Goal: Information Seeking & Learning: Check status

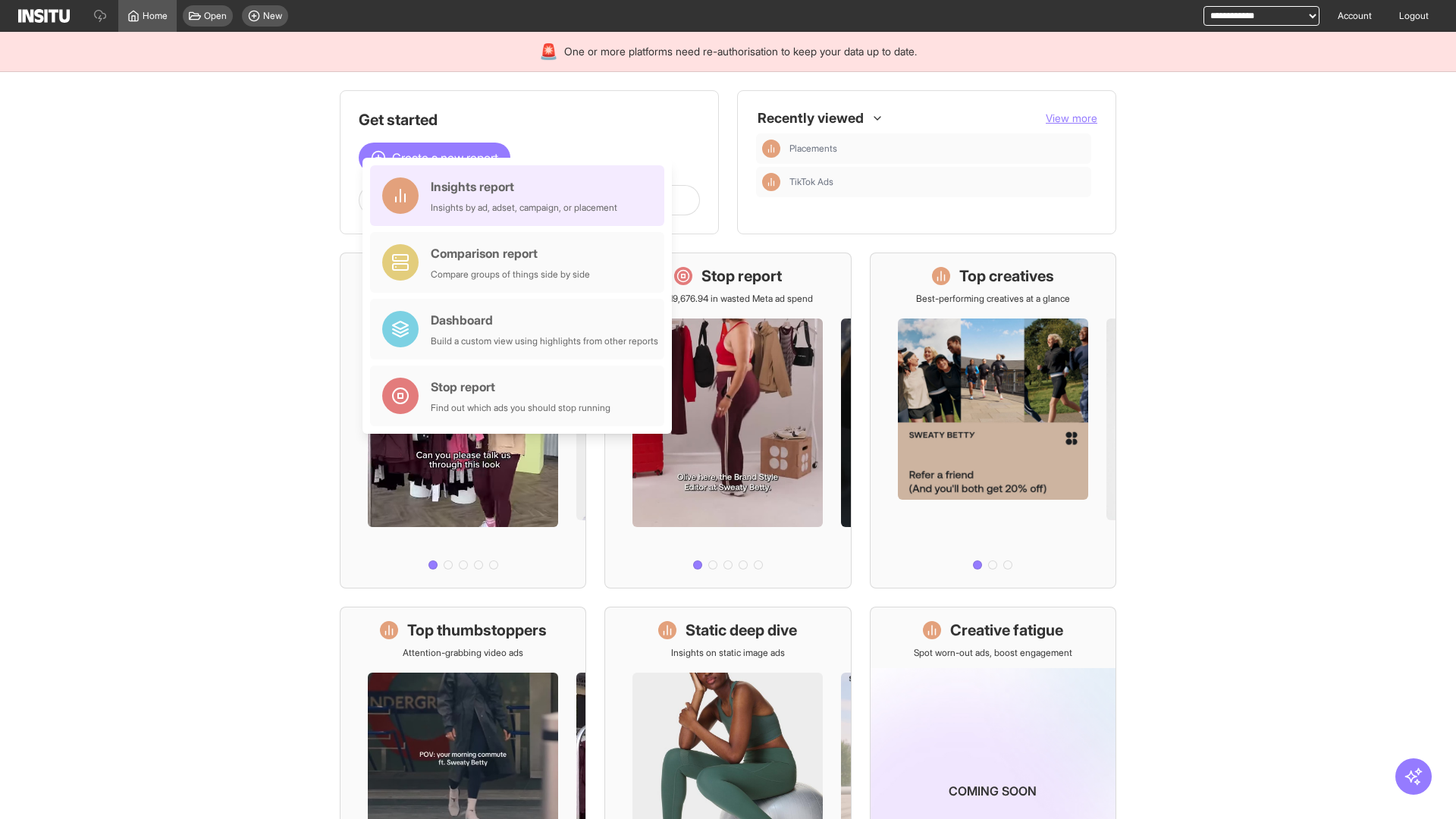
click at [521, 196] on div "Insights report Insights by ad, adset, campaign, or placement" at bounding box center [524, 196] width 186 height 37
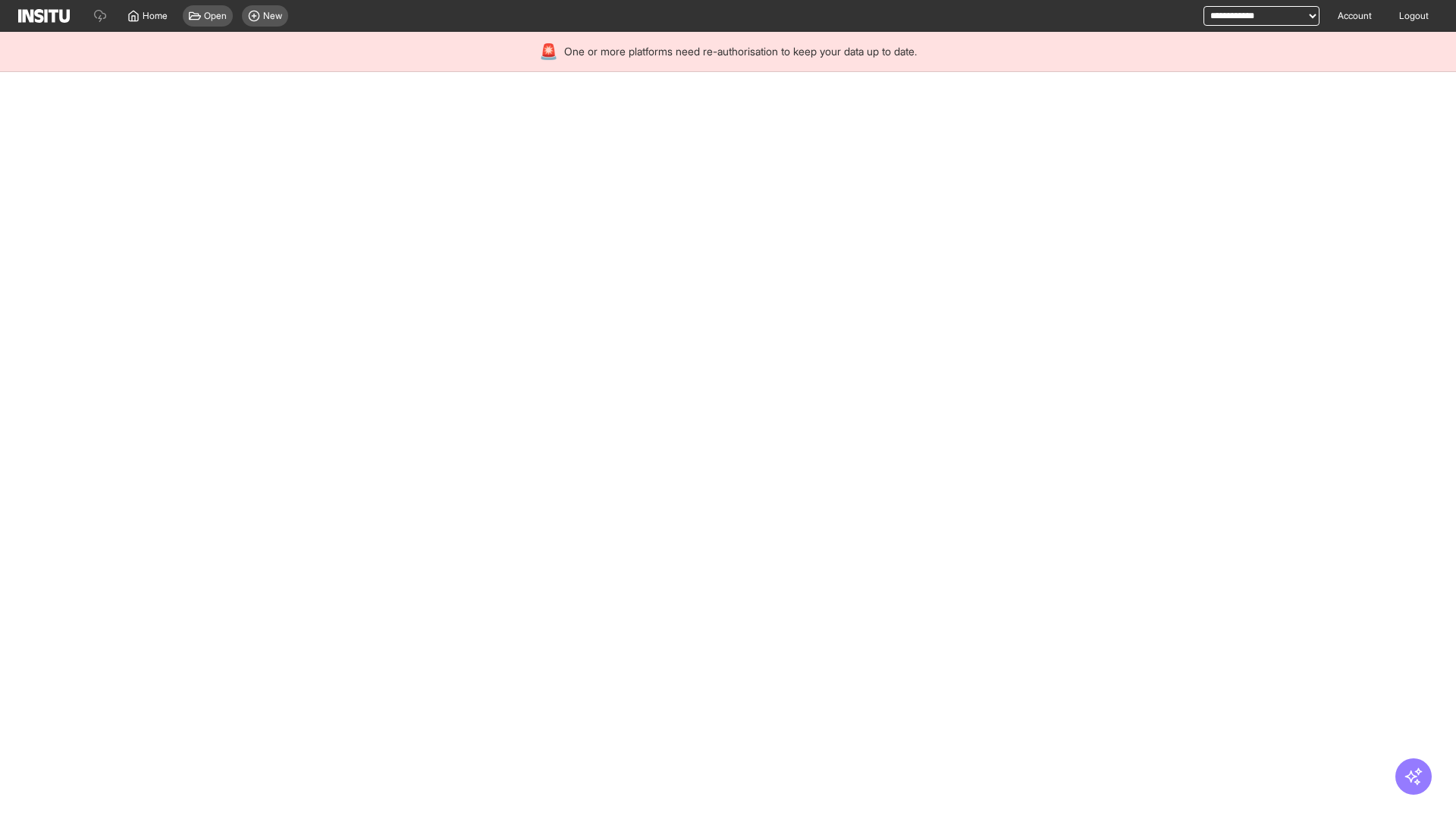
select select "**"
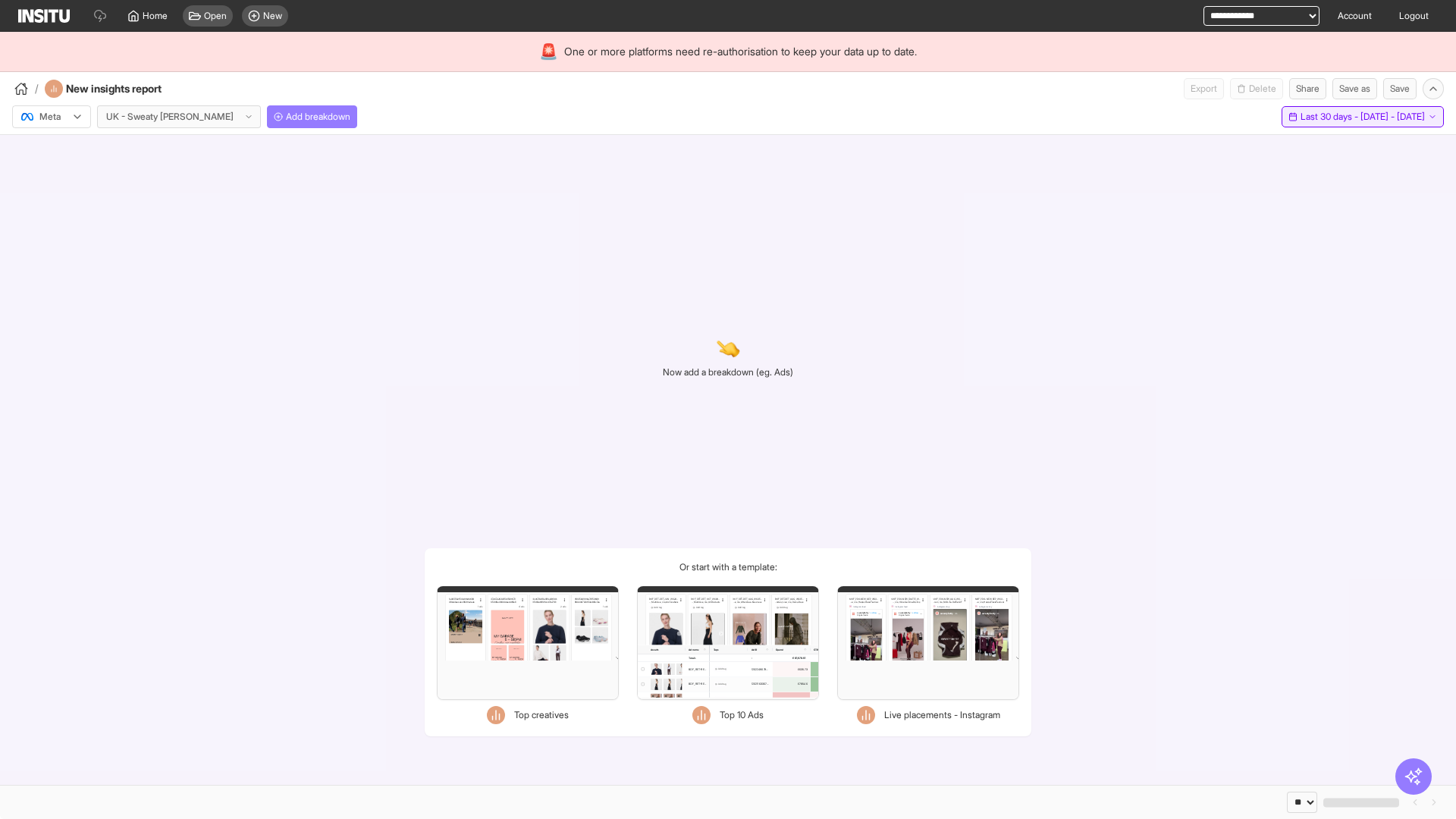
click at [1328, 117] on span "Last 30 days - [DATE] - [DATE]" at bounding box center [1362, 117] width 125 height 12
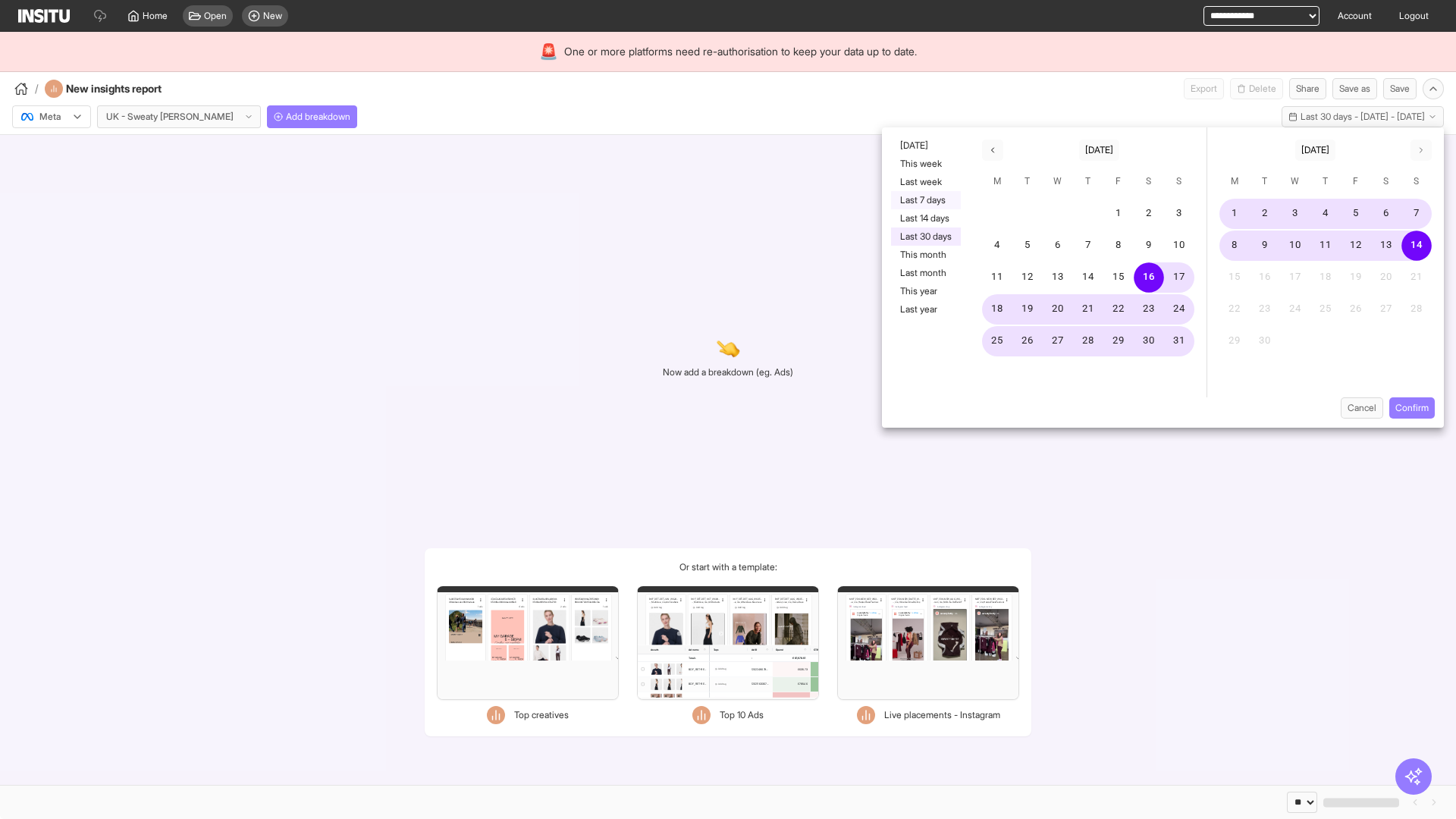
click at [924, 200] on button "Last 7 days" at bounding box center [926, 200] width 70 height 18
